Goal: Transaction & Acquisition: Purchase product/service

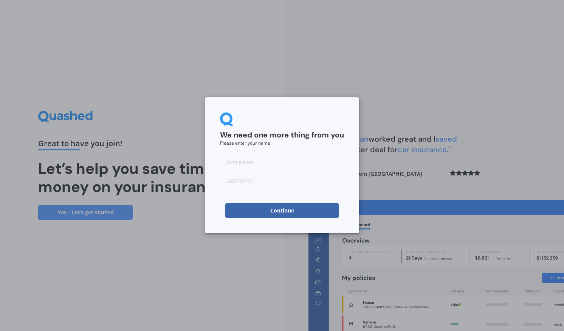
click at [241, 163] on input at bounding box center [282, 161] width 124 height 15
type input "[PERSON_NAME]"
type input "Schollum"
click at [271, 210] on button "Continue" at bounding box center [281, 210] width 113 height 15
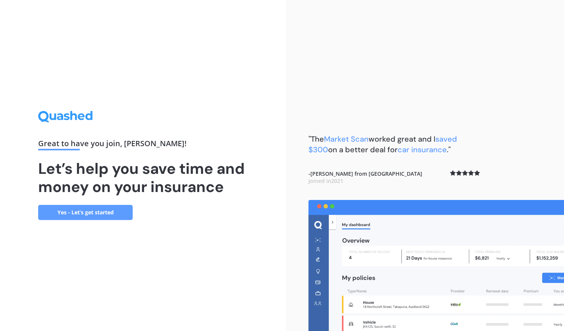
click at [92, 208] on link "Yes - Let’s get started" at bounding box center [85, 212] width 95 height 15
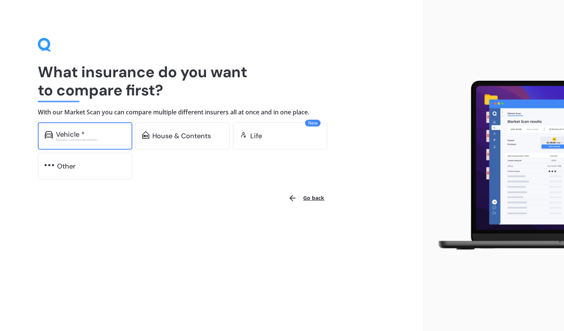
click at [84, 130] on div "Vehicle *" at bounding box center [70, 134] width 29 height 8
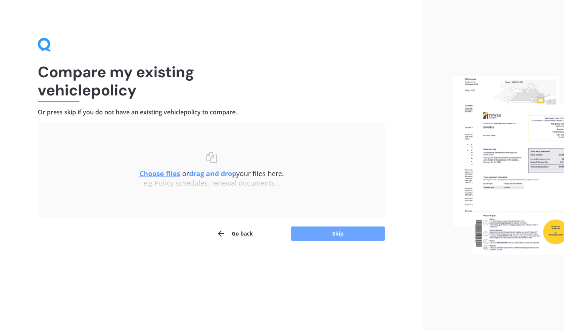
click at [319, 232] on button "Skip" at bounding box center [338, 233] width 95 height 14
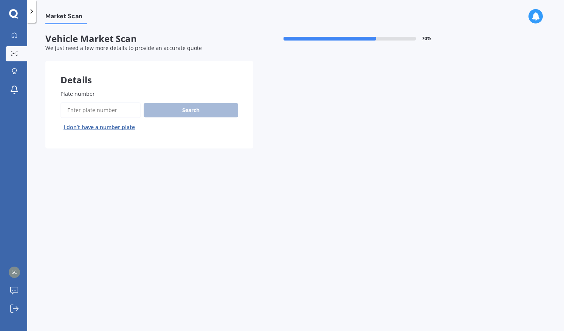
click at [81, 109] on input "Plate number" at bounding box center [101, 110] width 80 height 16
type input "nkw119"
click at [169, 110] on button "Search" at bounding box center [191, 110] width 95 height 14
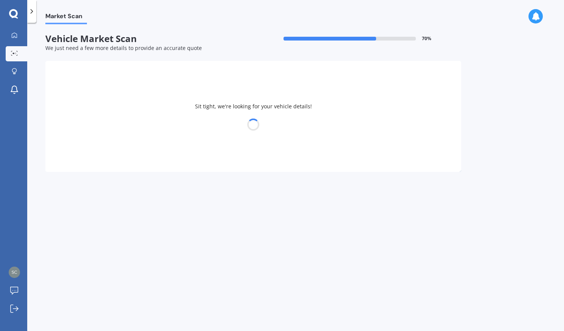
select select "MITSUBISHI"
select select "OUTLANDER"
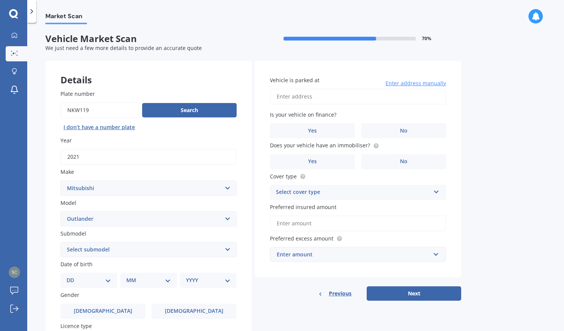
click at [360, 194] on div "Select cover type" at bounding box center [353, 192] width 154 height 9
click at [309, 208] on span "Comprehensive" at bounding box center [296, 206] width 40 height 7
click at [401, 160] on span "No" at bounding box center [404, 161] width 8 height 6
click at [0, 0] on input "No" at bounding box center [0, 0] width 0 height 0
click at [408, 130] on label "No" at bounding box center [403, 130] width 85 height 15
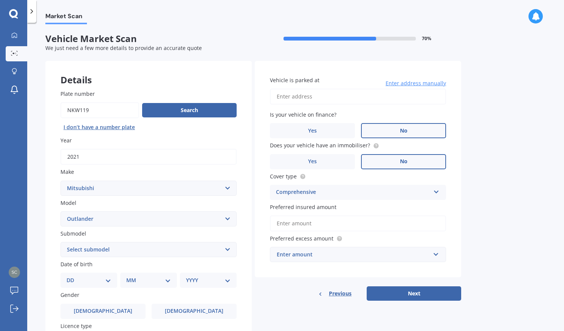
click at [0, 0] on input "No" at bounding box center [0, 0] width 0 height 0
click at [287, 100] on input "Vehicle is parked at" at bounding box center [358, 97] width 176 height 16
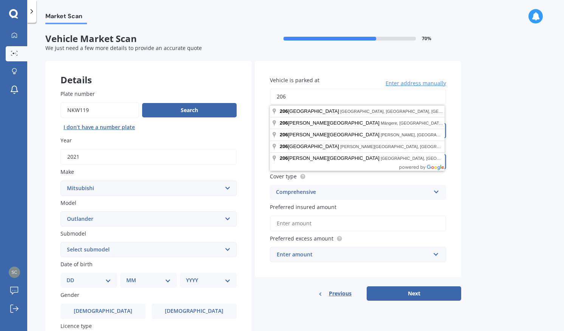
click at [367, 286] on button "Next" at bounding box center [414, 293] width 95 height 14
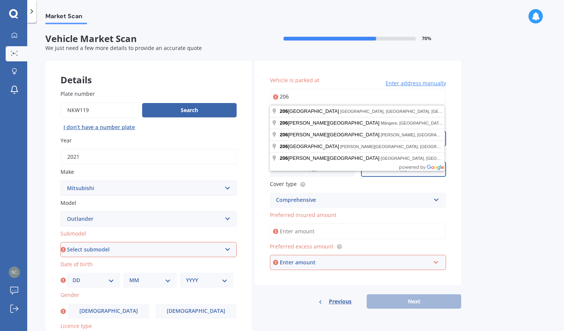
click at [295, 96] on input "206" at bounding box center [358, 97] width 176 height 16
type input "206 Whirinaki Road"
select select "14"
select select "04"
select select "1960"
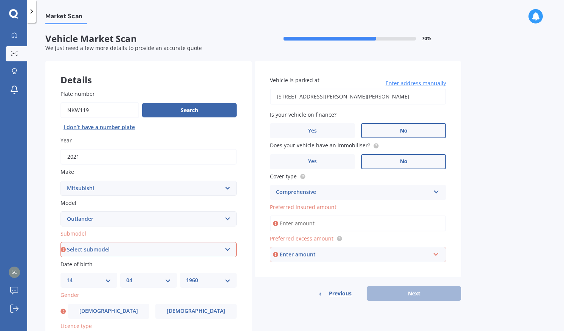
click at [294, 98] on input "206 Old Farm Road, Hamilton East, Hamilton 3216" at bounding box center [358, 97] width 176 height 16
drag, startPoint x: 288, startPoint y: 97, endPoint x: 419, endPoint y: 92, distance: 130.6
click at [419, 92] on input "206 Old Farm Road, Hamilton East, Hamilton 3216" at bounding box center [358, 97] width 176 height 16
type input "206 Whirinaki Road, Eskdale 4182"
click at [96, 248] on select "Select submodel (All other) 2.4 Litre Station Wagon 3.0 Litre AWD 3.0 VRX Auto …" at bounding box center [149, 249] width 176 height 15
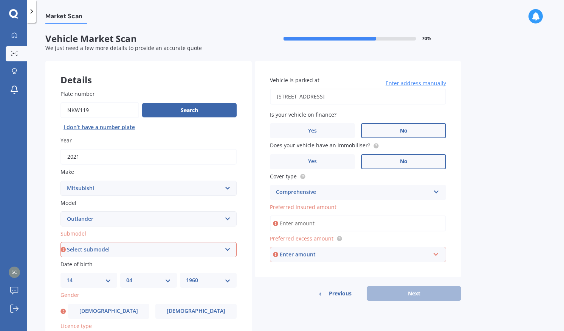
select select "2.4 LITRE STATION WAGON"
click at [61, 242] on select "Select submodel (All other) 2.4 Litre Station Wagon 3.0 Litre AWD 3.0 VRX Auto …" at bounding box center [149, 249] width 176 height 15
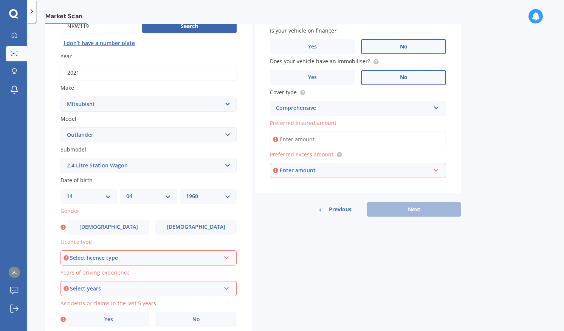
scroll to position [85, 0]
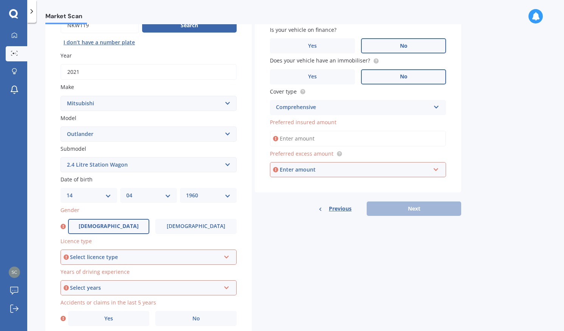
click at [112, 228] on span "Male" at bounding box center [109, 226] width 60 height 6
click at [0, 0] on input "Male" at bounding box center [0, 0] width 0 height 0
click at [113, 259] on div "Select licence type" at bounding box center [145, 257] width 151 height 8
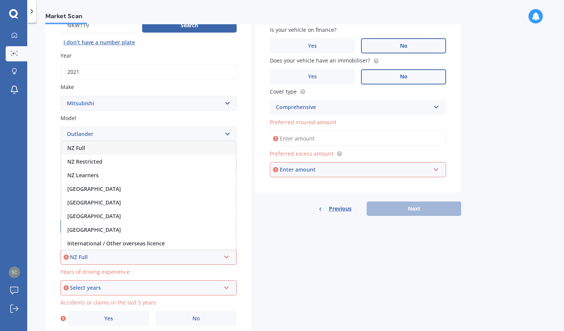
click at [79, 145] on div "NZ Full" at bounding box center [148, 148] width 175 height 14
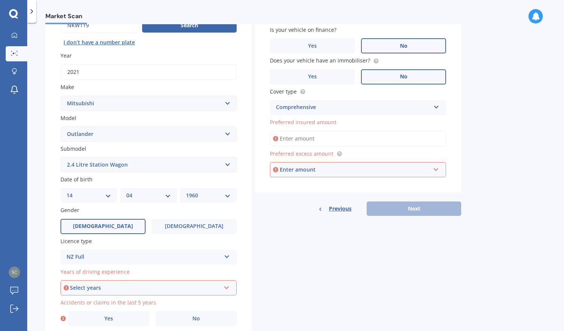
click at [96, 288] on div "Select years" at bounding box center [145, 287] width 151 height 8
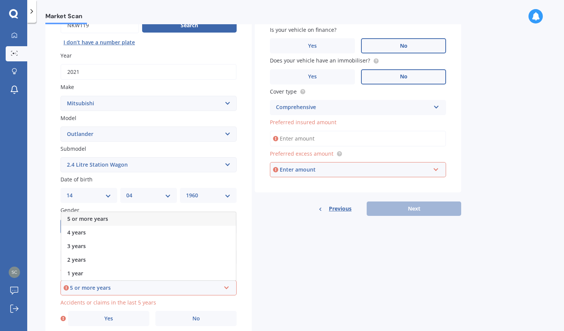
click at [78, 219] on span "5 or more years" at bounding box center [87, 218] width 41 height 7
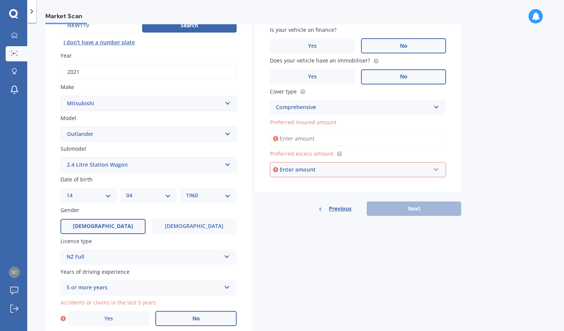
click at [180, 321] on label "No" at bounding box center [195, 318] width 81 height 15
click at [0, 0] on input "No" at bounding box center [0, 0] width 0 height 0
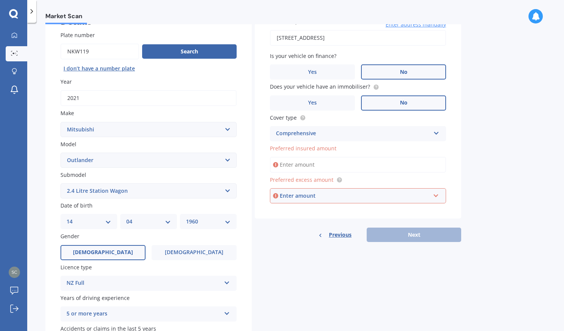
scroll to position [36, 0]
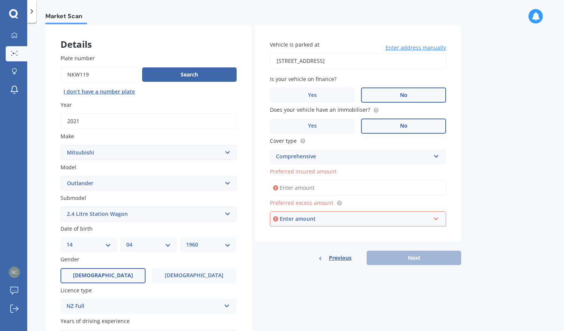
click at [297, 191] on input "Preferred insured amount" at bounding box center [358, 188] width 176 height 16
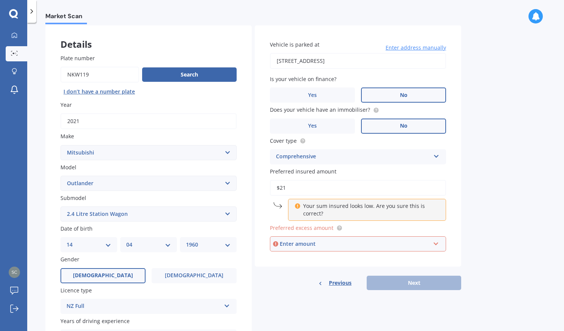
type input "$2"
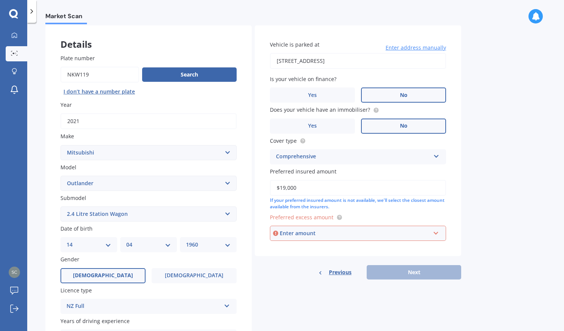
click at [304, 237] on div "Enter amount" at bounding box center [355, 233] width 151 height 8
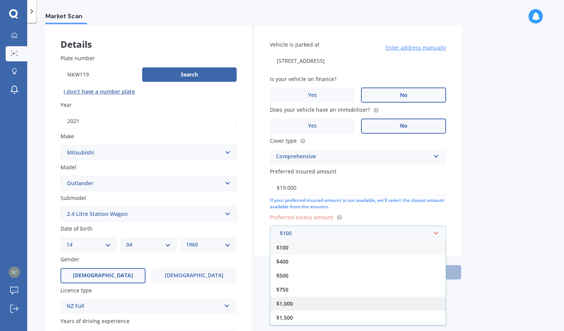
click at [287, 303] on span "$1,000" at bounding box center [284, 303] width 17 height 7
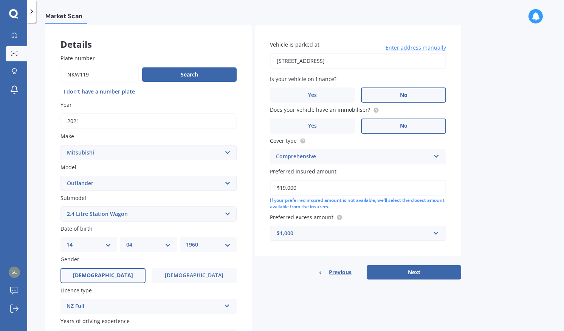
click at [409, 188] on input "$19,000" at bounding box center [358, 188] width 176 height 16
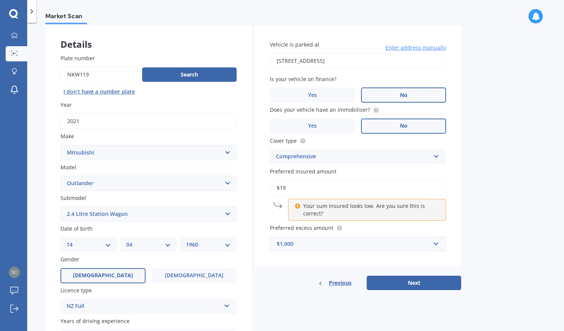
type input "$1"
type input "$2"
type input "$19,000"
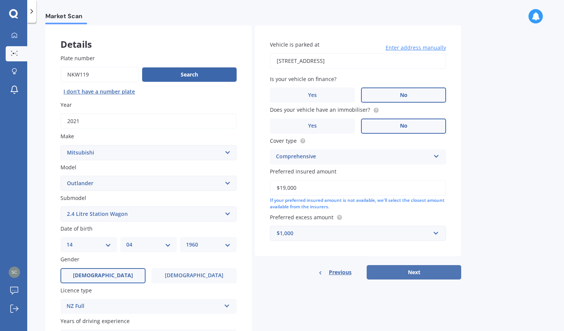
click at [409, 274] on button "Next" at bounding box center [414, 272] width 95 height 14
select select "14"
select select "04"
select select "1960"
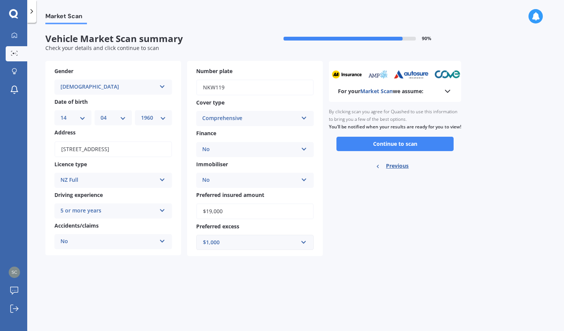
scroll to position [0, 0]
click at [391, 151] on button "Continue to scan" at bounding box center [395, 144] width 117 height 14
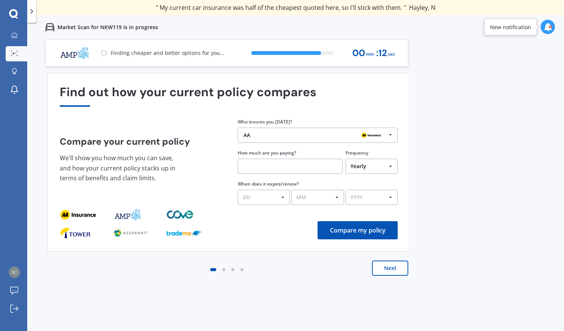
drag, startPoint x: 391, startPoint y: 152, endPoint x: 455, endPoint y: 81, distance: 95.1
click at [455, 81] on div "Previous 60,000+ Kiwis have signed up to shop and save on insurance with us " H…" at bounding box center [295, 204] width 537 height 331
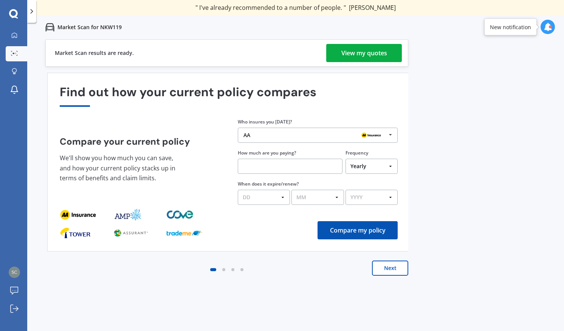
click at [352, 49] on div "View my quotes" at bounding box center [365, 53] width 46 height 18
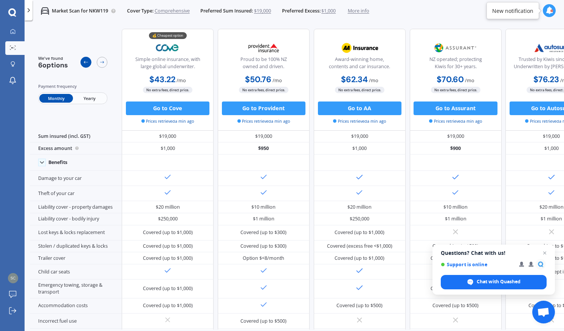
click at [86, 61] on icon at bounding box center [85, 61] width 5 height 5
click at [29, 8] on icon at bounding box center [28, 10] width 7 height 7
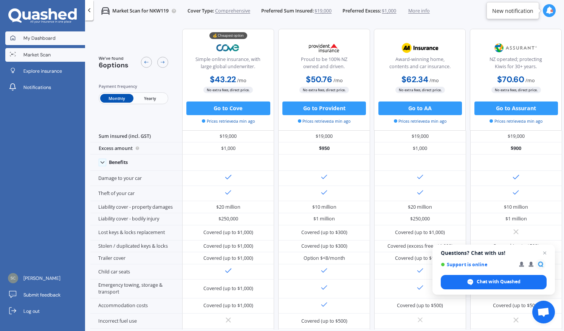
click at [39, 36] on span "My Dashboard" at bounding box center [39, 38] width 32 height 7
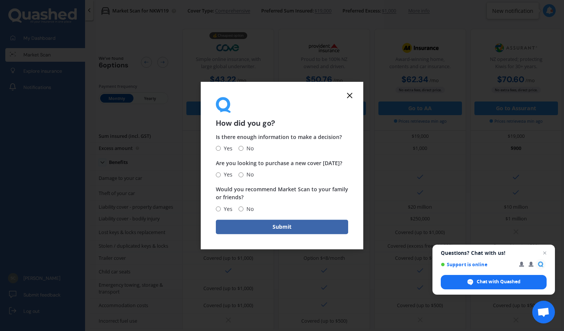
click at [352, 95] on icon at bounding box center [349, 95] width 9 height 9
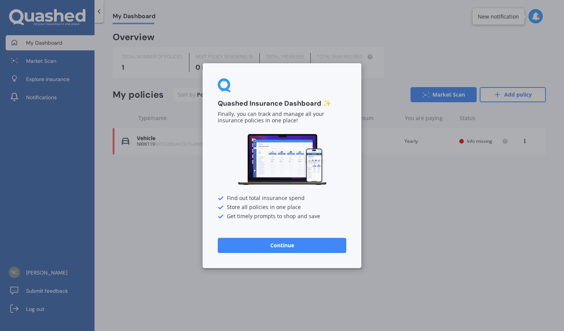
click at [286, 248] on button "Continue" at bounding box center [282, 244] width 129 height 15
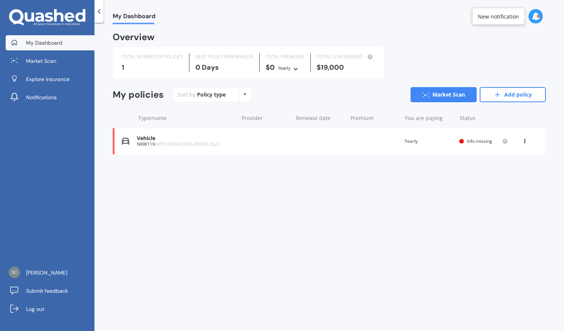
click at [468, 138] on span "Info missing" at bounding box center [479, 141] width 25 height 6
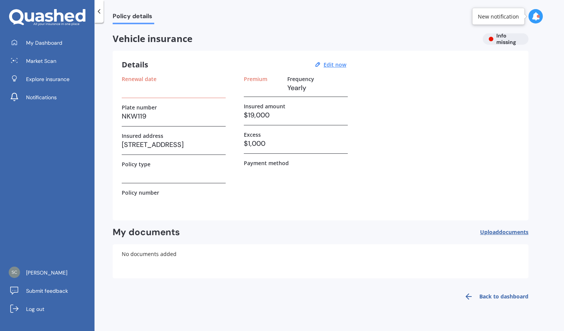
click at [538, 20] on icon at bounding box center [536, 16] width 8 height 8
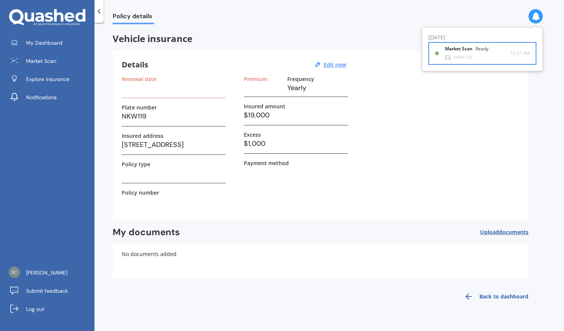
click at [458, 50] on b "Market Scan" at bounding box center [460, 48] width 31 height 5
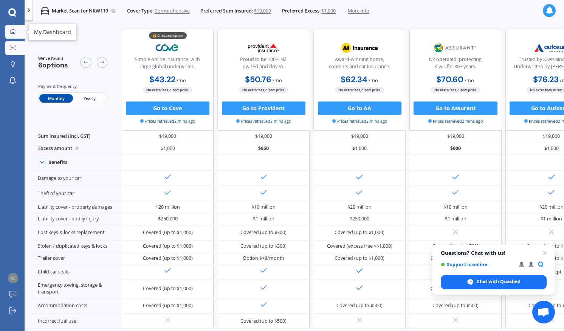
click at [14, 32] on icon at bounding box center [12, 31] width 5 height 5
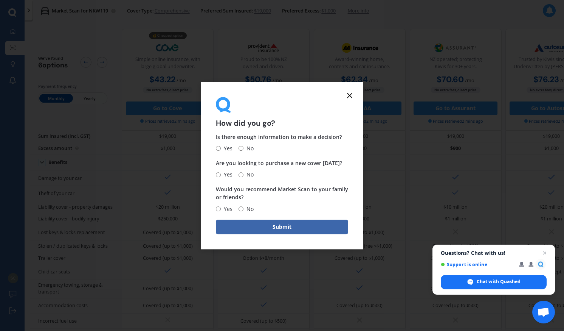
click at [350, 95] on line at bounding box center [350, 95] width 5 height 5
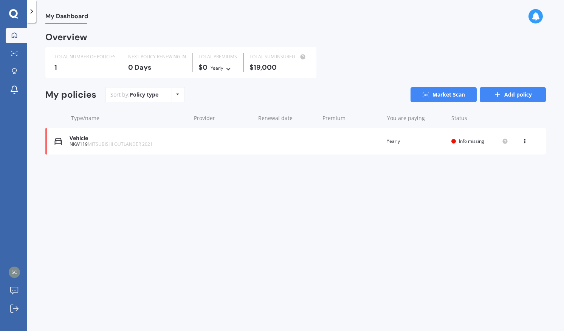
click at [519, 94] on link "Add policy" at bounding box center [513, 94] width 66 height 15
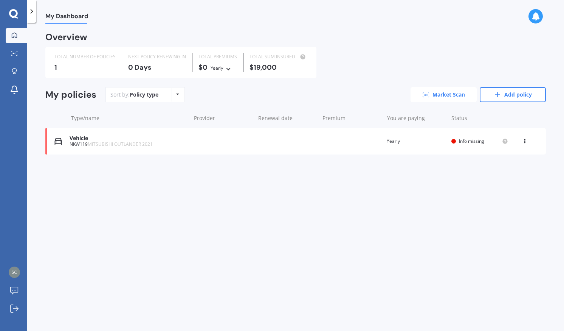
click at [438, 94] on link "Market Scan" at bounding box center [444, 94] width 66 height 15
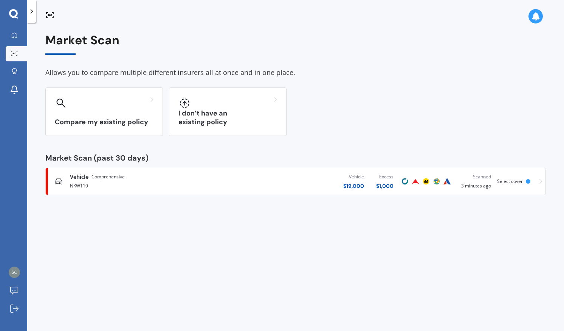
click at [538, 17] on icon at bounding box center [536, 16] width 8 height 8
click at [463, 57] on div "NKW119" at bounding box center [463, 57] width 18 height 5
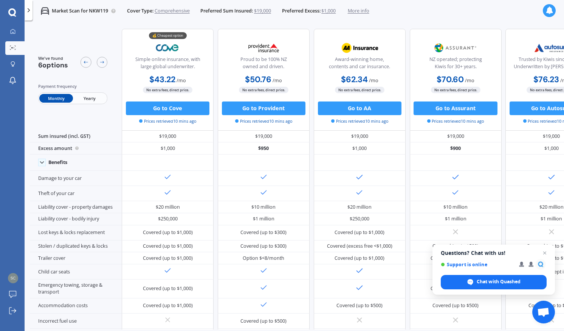
click at [92, 98] on span "Yearly" at bounding box center [89, 98] width 33 height 9
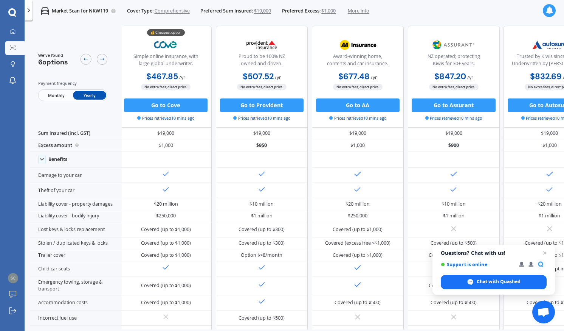
scroll to position [0, 2]
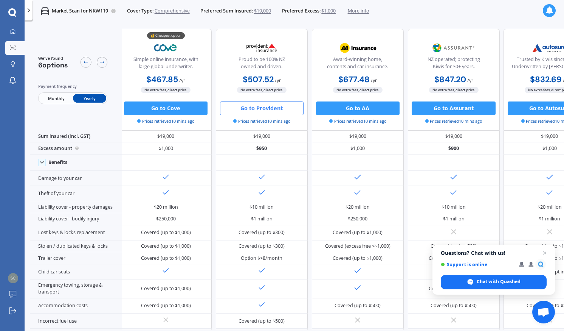
click at [266, 109] on button "Go to Provident" at bounding box center [262, 108] width 84 height 14
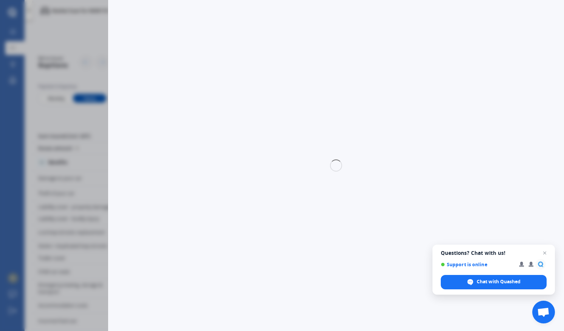
select select "full"
select select "206 Whirinaki Road, Eskdale 4182"
select select "MITSUBISHI"
select select "OUTLANDER"
select select "NO"
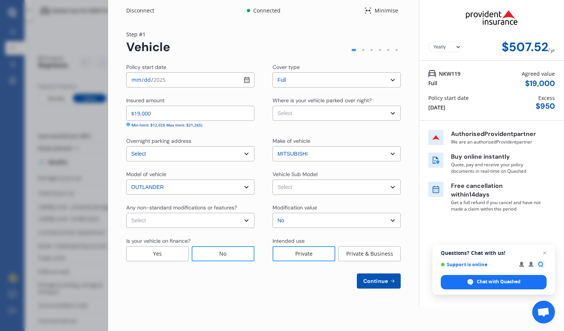
click at [297, 113] on select "Select Garage (fully enclosed) Off Street Parking Other" at bounding box center [337, 113] width 128 height 15
click at [317, 187] on select "Select Outlander CR LS Wagon 7st 5dr CVT 6sp 2.4i MY21" at bounding box center [337, 186] width 128 height 15
select select "NZVMITS2021AEAM"
click at [273, 179] on select "Select Outlander CR LS Wagon 7st 5dr CVT 6sp 2.4i MY21" at bounding box center [337, 186] width 128 height 15
click at [382, 280] on span "Continue" at bounding box center [376, 281] width 28 height 6
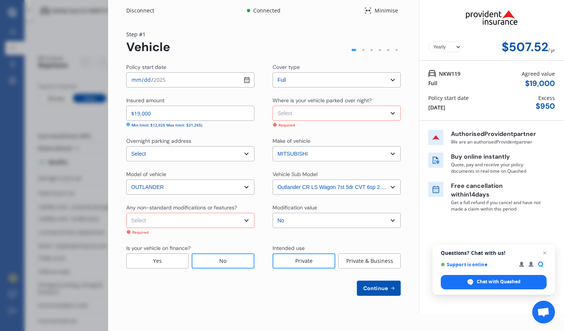
click at [245, 219] on select "Select None Nitrous Oxide System(NOS) Roll Cage Full Racing Harness" at bounding box center [190, 220] width 128 height 15
select select "none"
click at [126, 213] on select "Select None Nitrous Oxide System(NOS) Roll Cage Full Racing Harness" at bounding box center [190, 220] width 128 height 15
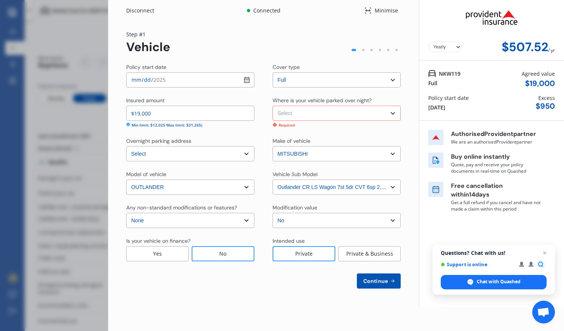
click at [332, 115] on select "Select Garage (fully enclosed) Off Street Parking Other" at bounding box center [337, 113] width 128 height 15
select select "OTHER"
click at [273, 106] on select "Select Garage (fully enclosed) Off Street Parking Other" at bounding box center [337, 113] width 128 height 15
click at [390, 283] on icon at bounding box center [393, 281] width 6 height 6
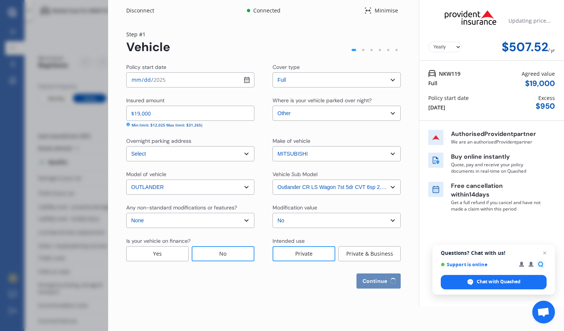
select select "14"
select select "04"
select select "1960"
select select "NZ_FULL"
select select "0"
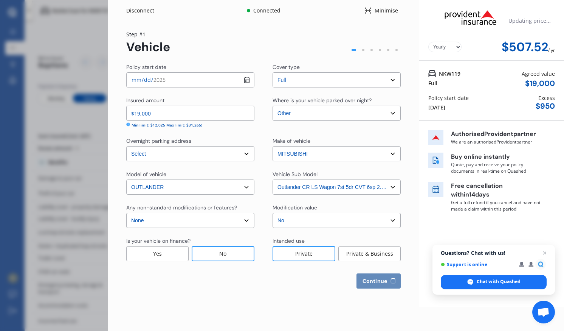
select select "25"
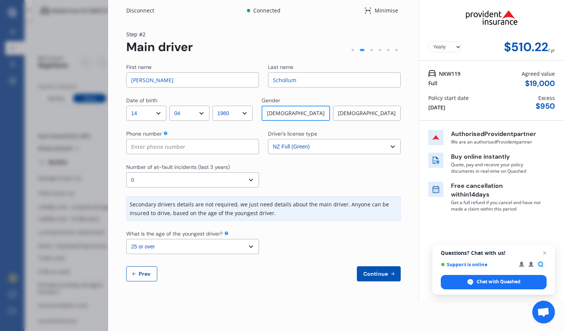
click at [166, 146] on input at bounding box center [192, 146] width 133 height 15
type input "0220896896"
click at [378, 270] on button "Continue" at bounding box center [379, 273] width 44 height 15
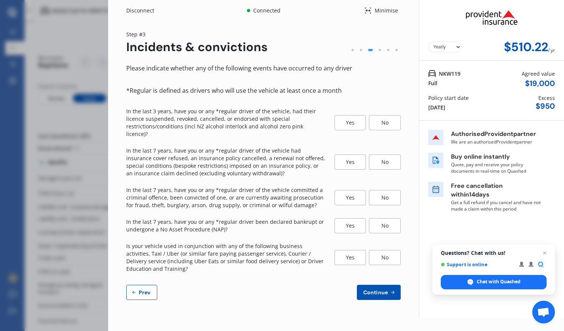
click at [391, 115] on div "No" at bounding box center [385, 122] width 32 height 15
click at [395, 154] on div "No" at bounding box center [385, 161] width 32 height 15
click at [375, 190] on div "No" at bounding box center [385, 197] width 32 height 15
click at [387, 218] on div "No" at bounding box center [385, 225] width 32 height 15
click at [383, 250] on div "No" at bounding box center [385, 257] width 32 height 15
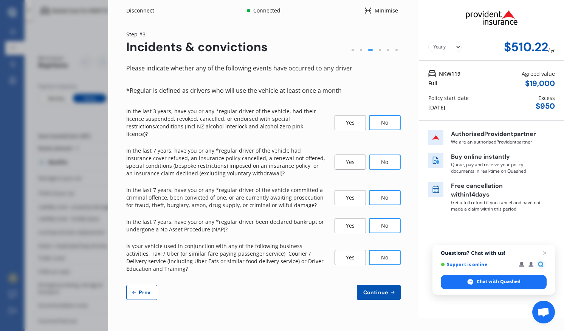
click at [380, 289] on span "Continue" at bounding box center [376, 292] width 28 height 6
select select "450"
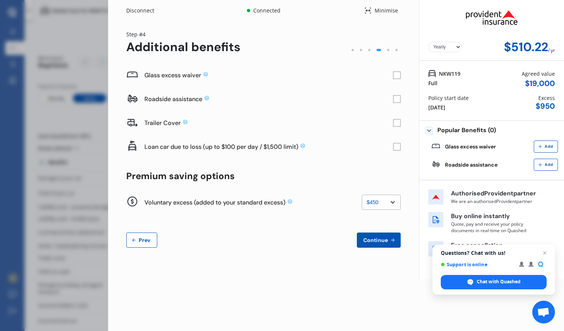
click at [397, 72] on rect at bounding box center [397, 75] width 8 height 8
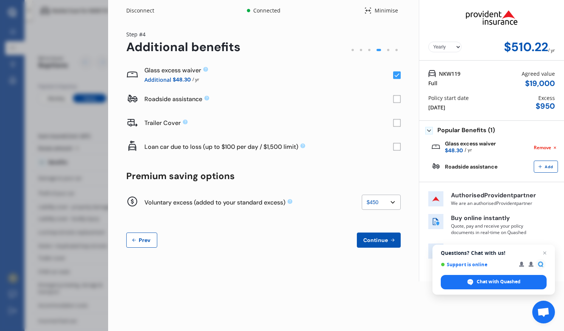
click at [376, 246] on button "Continue" at bounding box center [379, 239] width 44 height 15
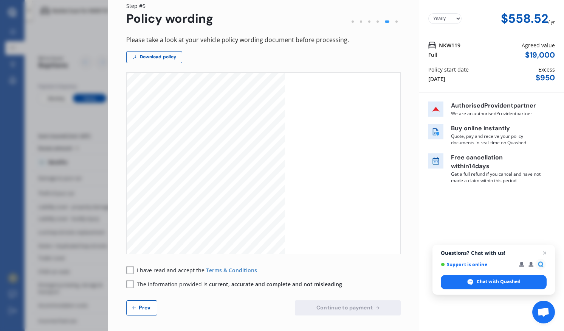
scroll to position [27, 0]
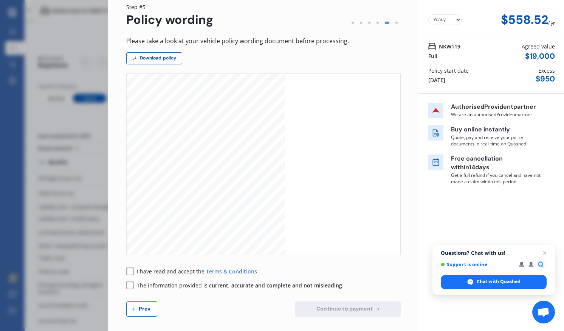
click at [148, 307] on span "Prev" at bounding box center [144, 308] width 15 height 6
select select "450"
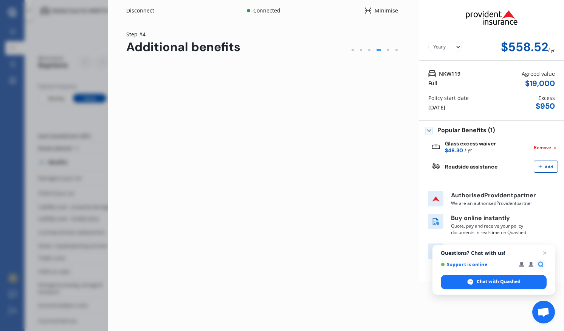
scroll to position [0, 0]
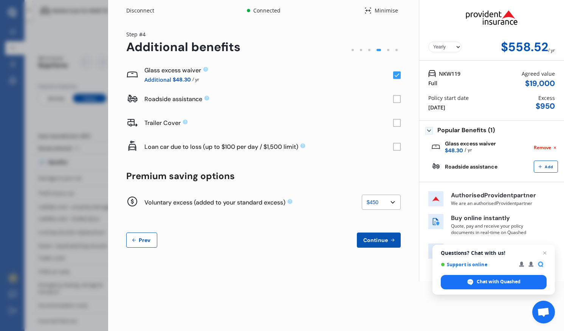
click at [393, 203] on select "None $200 $450 $700 $950 $1,200 $1,700" at bounding box center [381, 201] width 39 height 15
click at [362, 194] on select "None $200 $450 $700 $950 $1,200 $1,700" at bounding box center [381, 201] width 39 height 15
click at [398, 98] on rect at bounding box center [397, 99] width 8 height 8
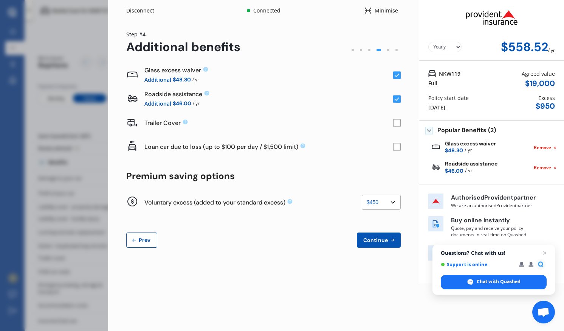
click at [386, 241] on span "Continue" at bounding box center [376, 240] width 28 height 6
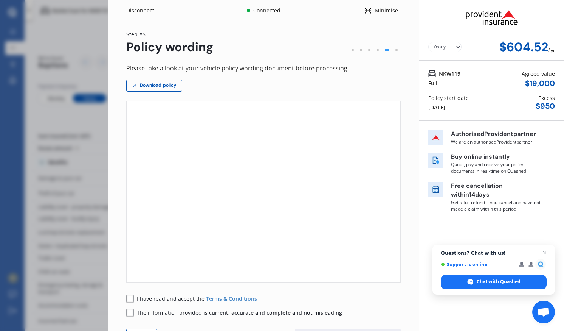
click at [544, 107] on div "$ 950" at bounding box center [545, 106] width 19 height 9
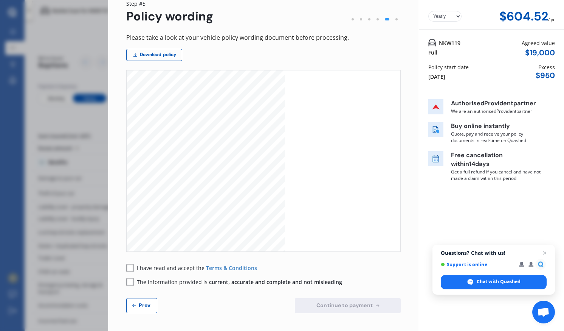
click at [143, 305] on span "Prev" at bounding box center [144, 305] width 15 height 6
select select "450"
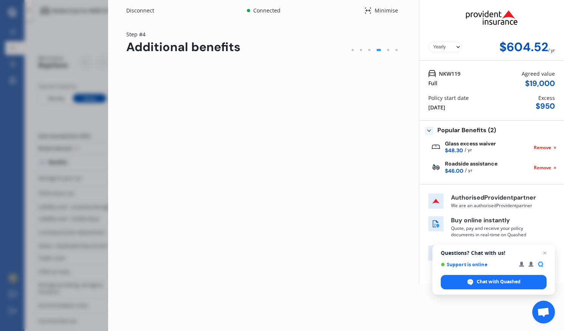
scroll to position [0, 0]
